Goal: Task Accomplishment & Management: Complete application form

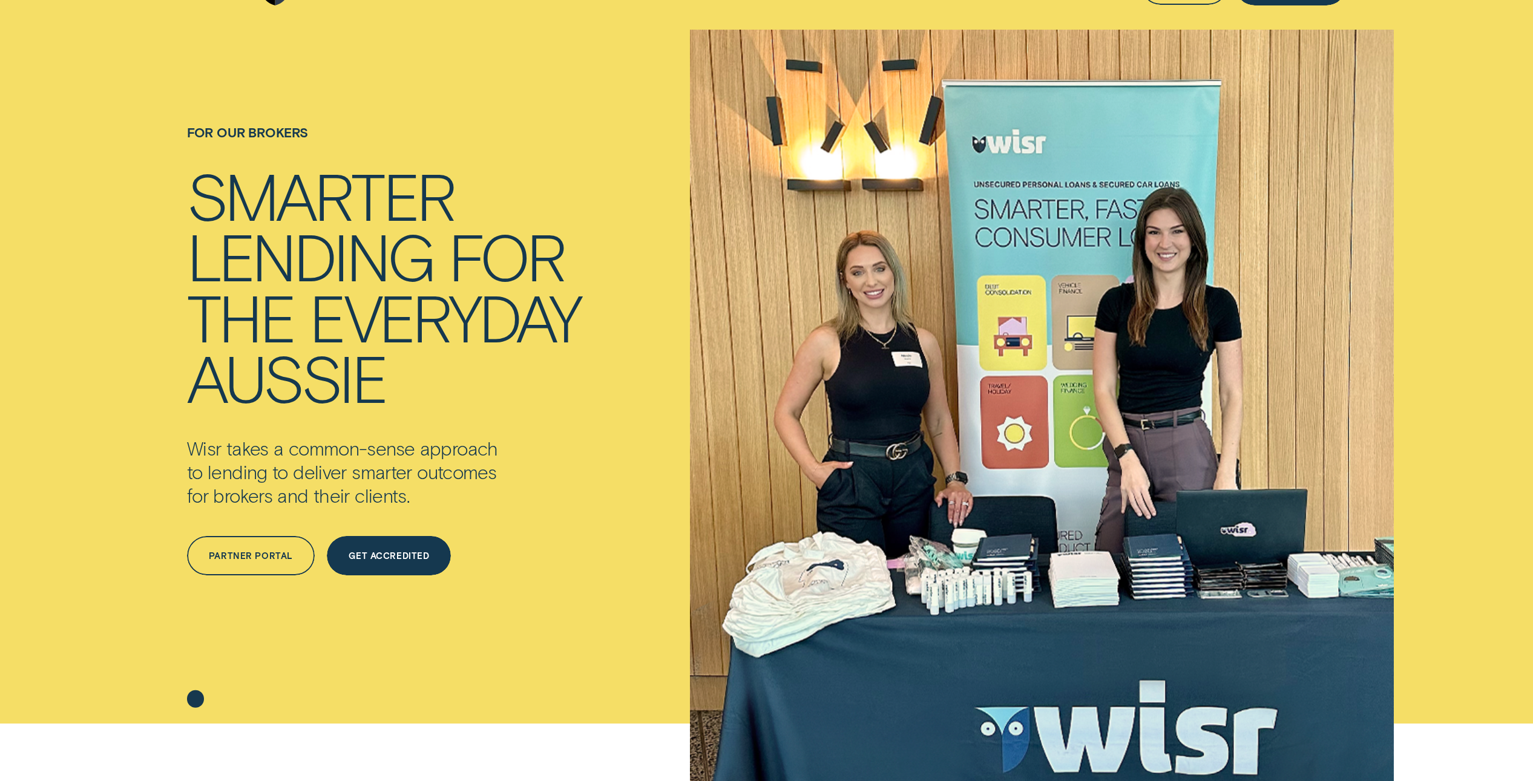
scroll to position [64, 0]
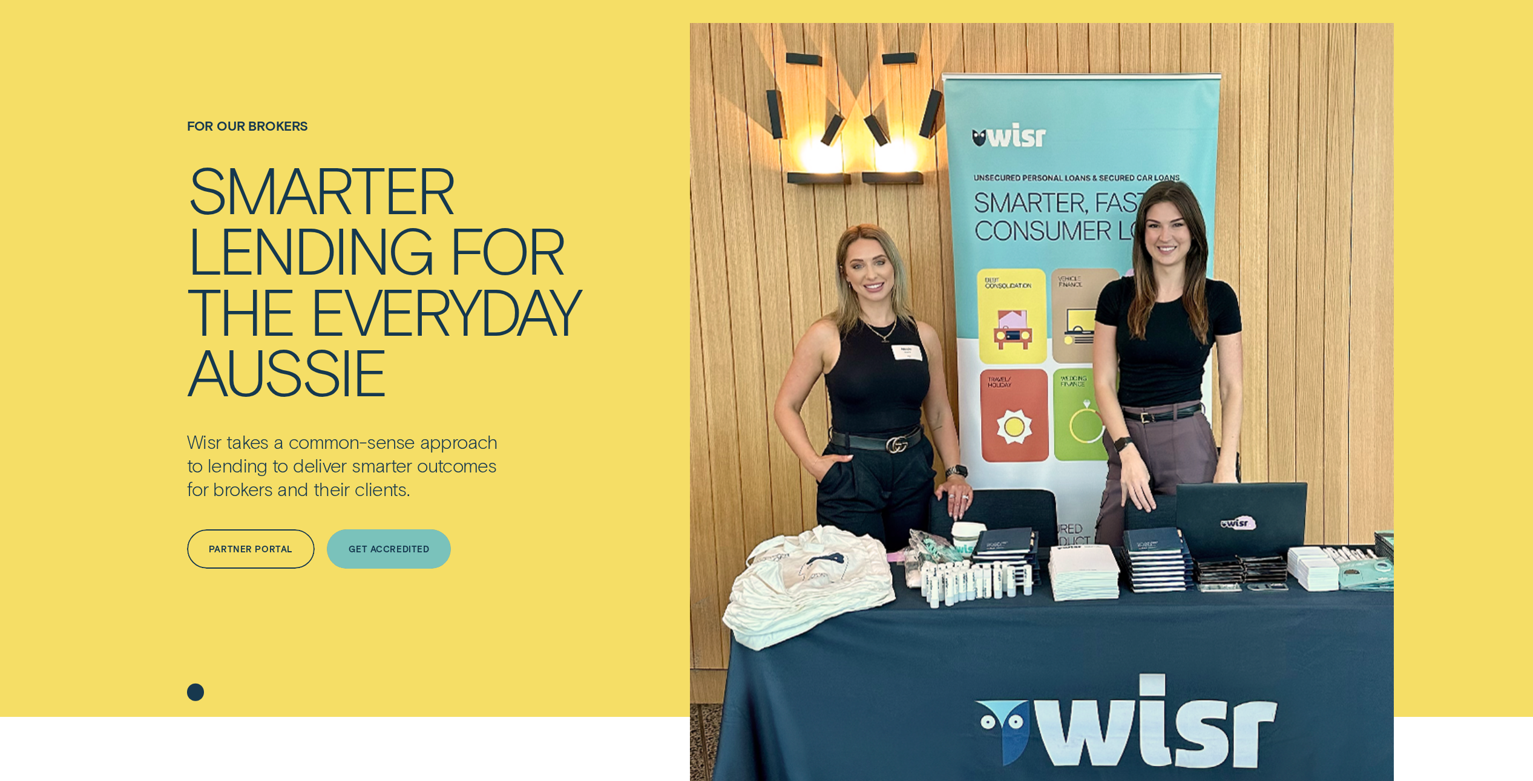
click at [393, 548] on div "Get Accredited" at bounding box center [389, 550] width 80 height 8
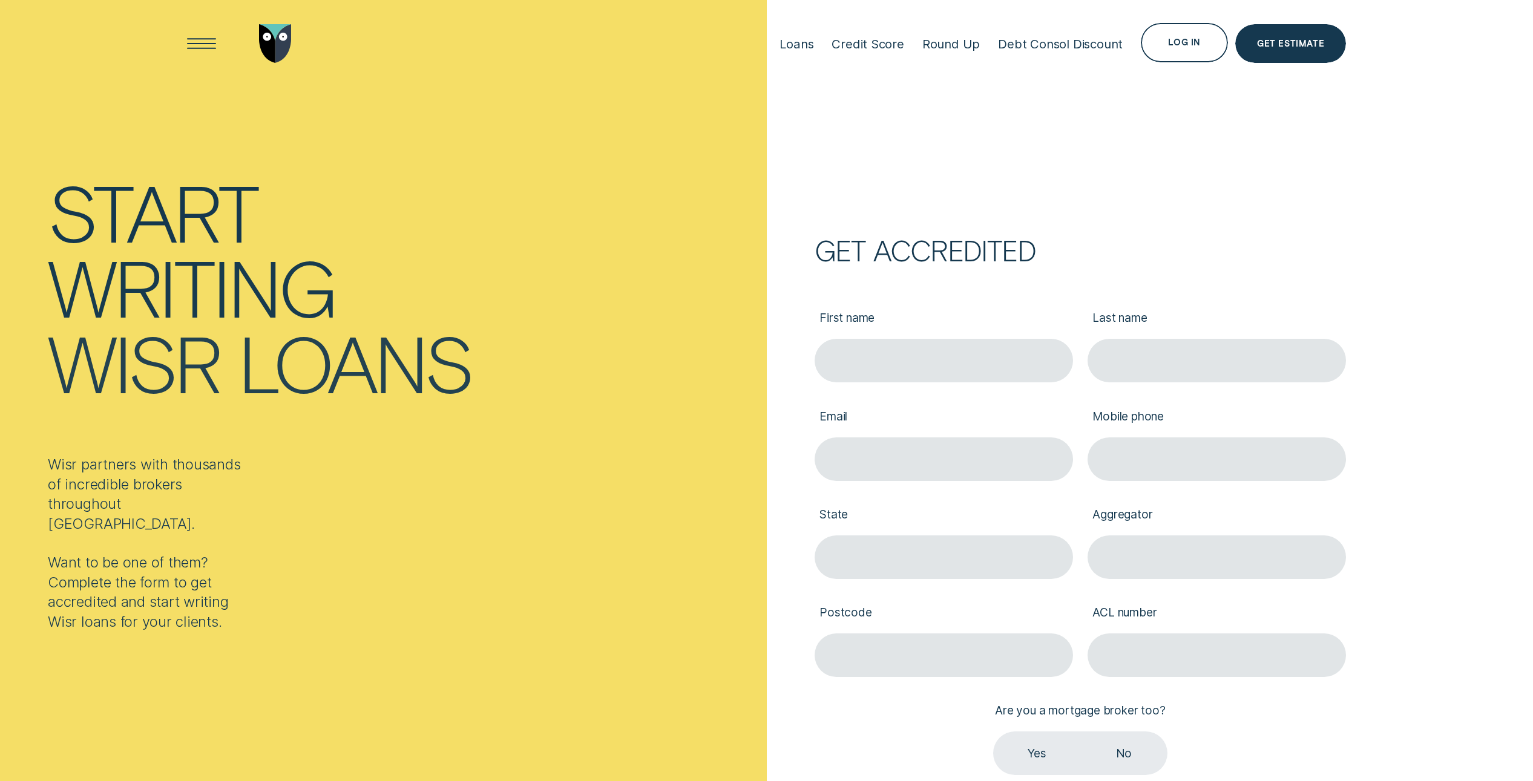
click at [656, 417] on div "Start writing Wisr loans Wisr partners with thousands of incredible brokers thr…" at bounding box center [383, 443] width 767 height 887
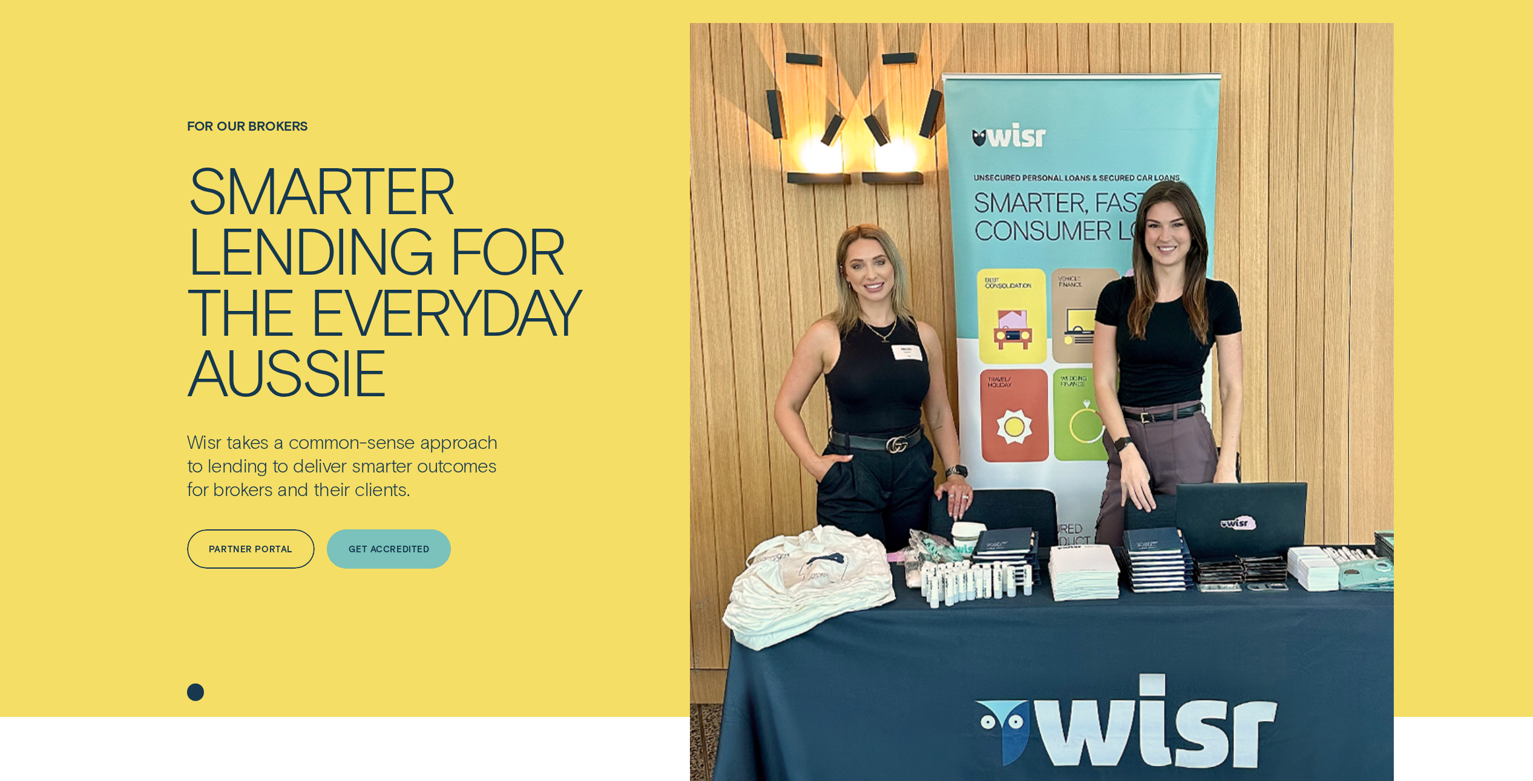
click at [386, 546] on div "Get Accredited" at bounding box center [389, 550] width 80 height 8
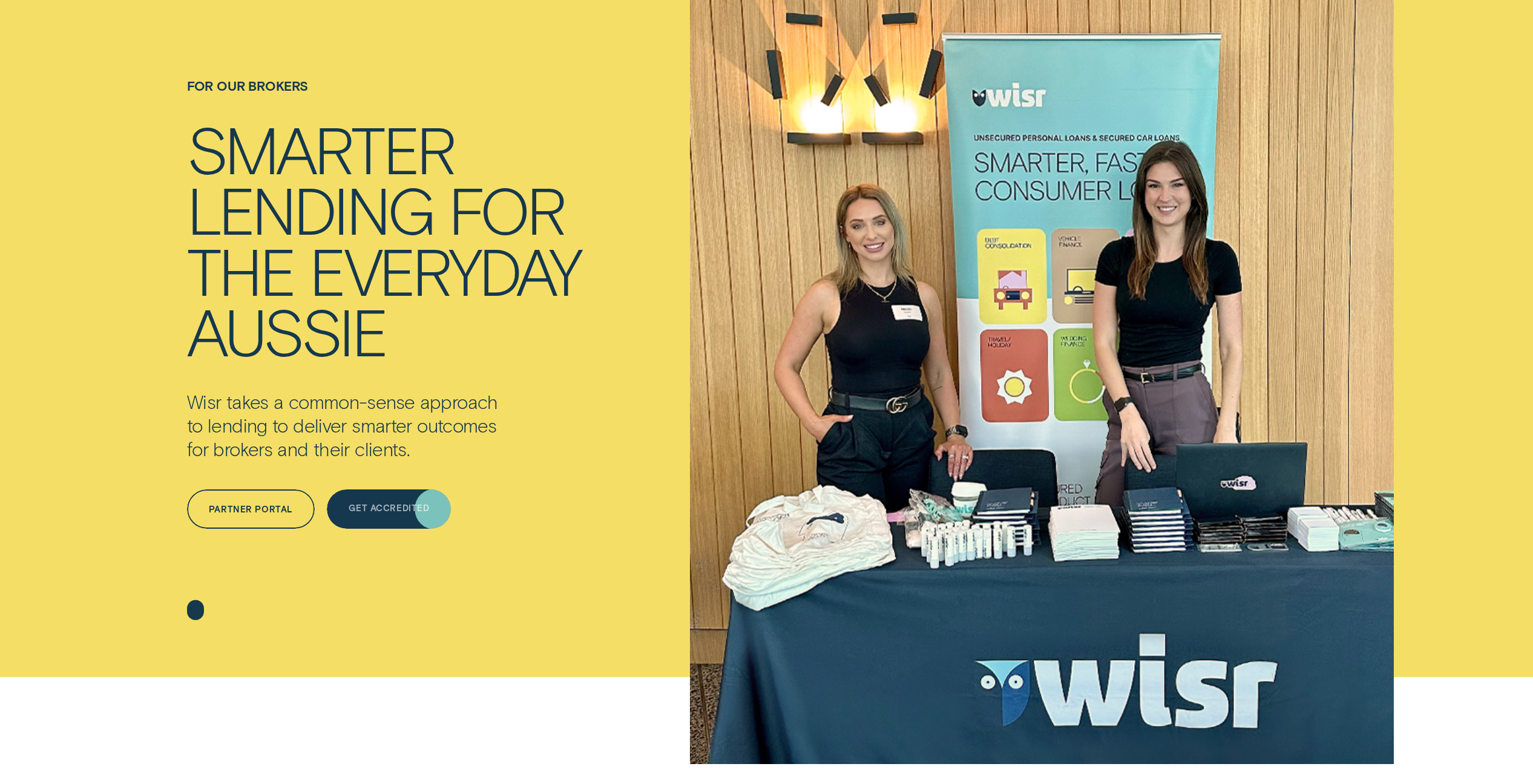
scroll to position [116, 0]
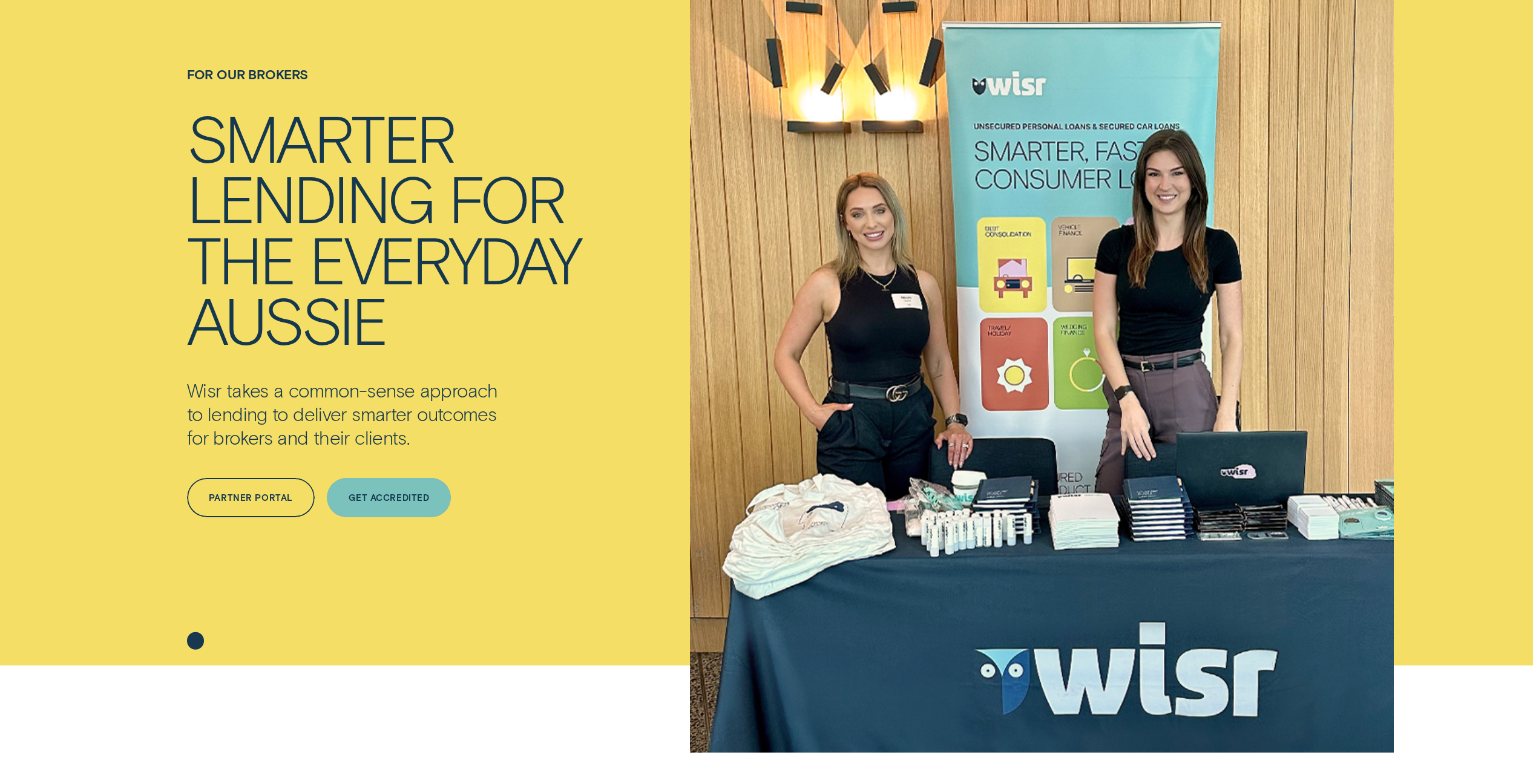
click at [401, 497] on div "Get Accredited" at bounding box center [389, 498] width 80 height 8
click at [390, 501] on div "Get Accredited" at bounding box center [389, 498] width 80 height 8
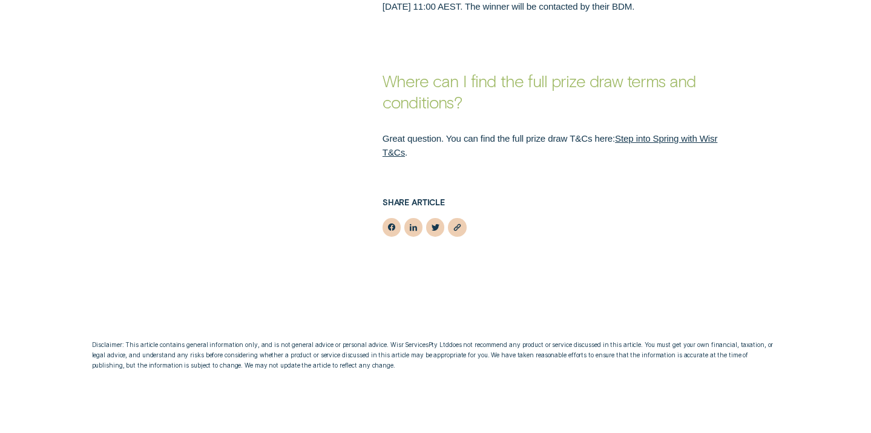
scroll to position [1492, 0]
